Goal: Information Seeking & Learning: Learn about a topic

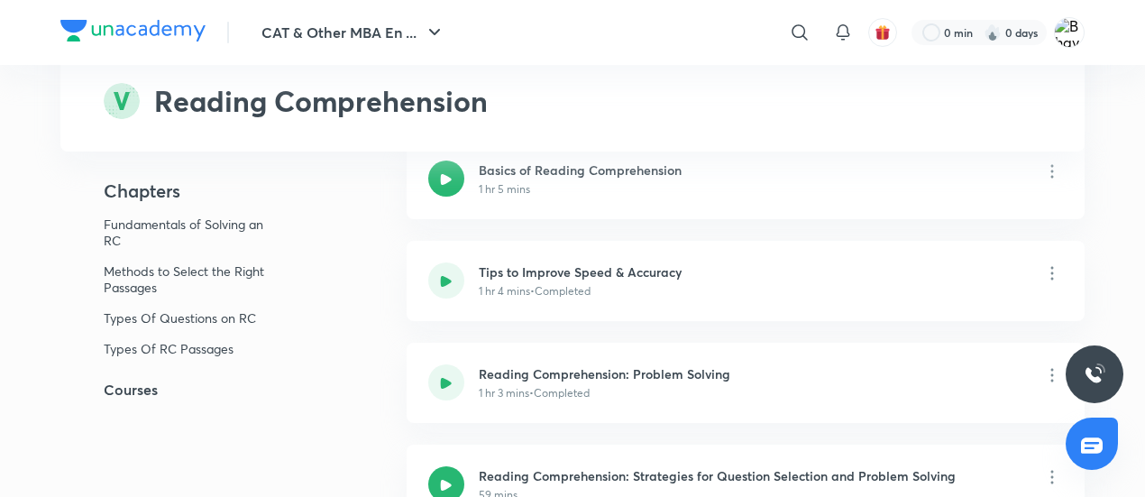
scroll to position [446, 0]
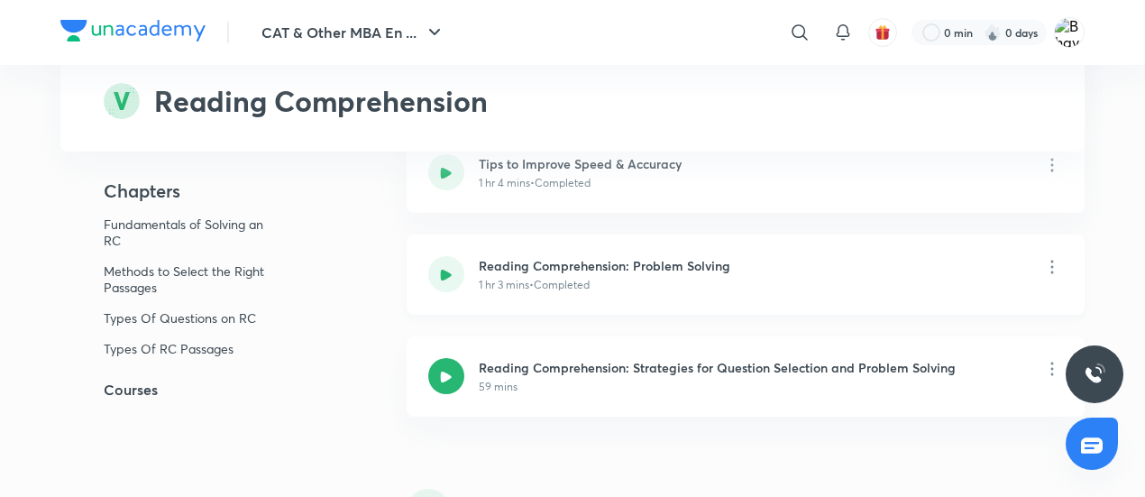
click at [447, 275] on icon at bounding box center [446, 274] width 11 height 11
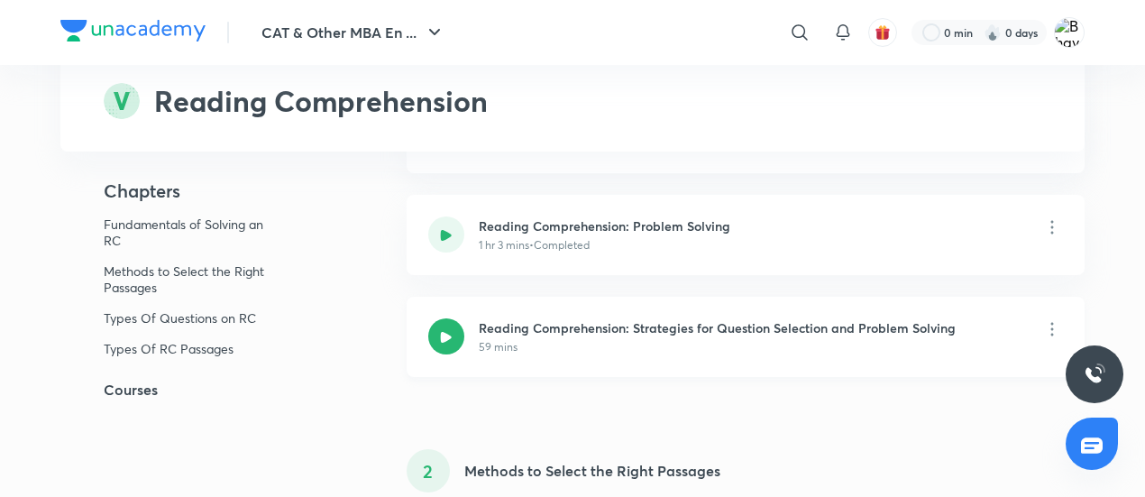
scroll to position [531, 0]
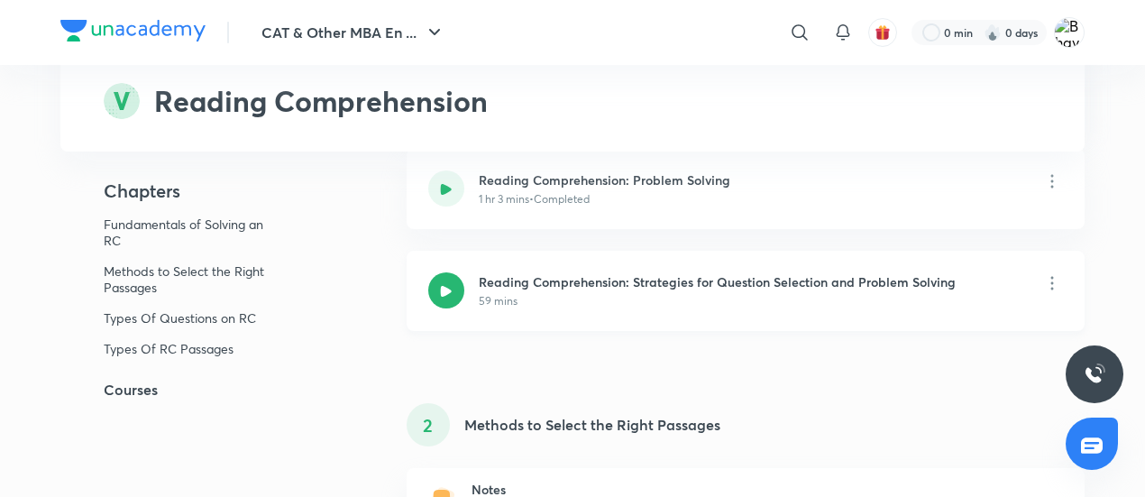
click at [447, 286] on icon at bounding box center [446, 291] width 12 height 12
